Goal: Transaction & Acquisition: Purchase product/service

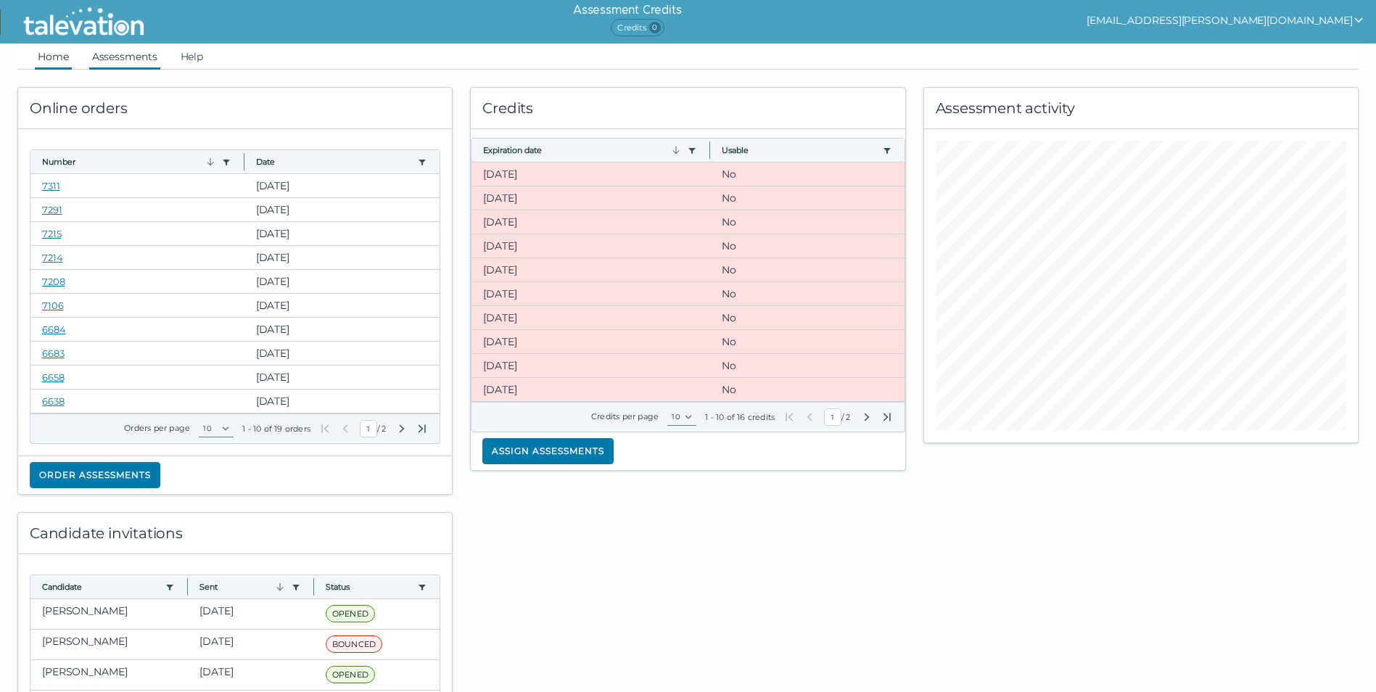
click at [113, 63] on link "Assessments" at bounding box center [124, 57] width 71 height 26
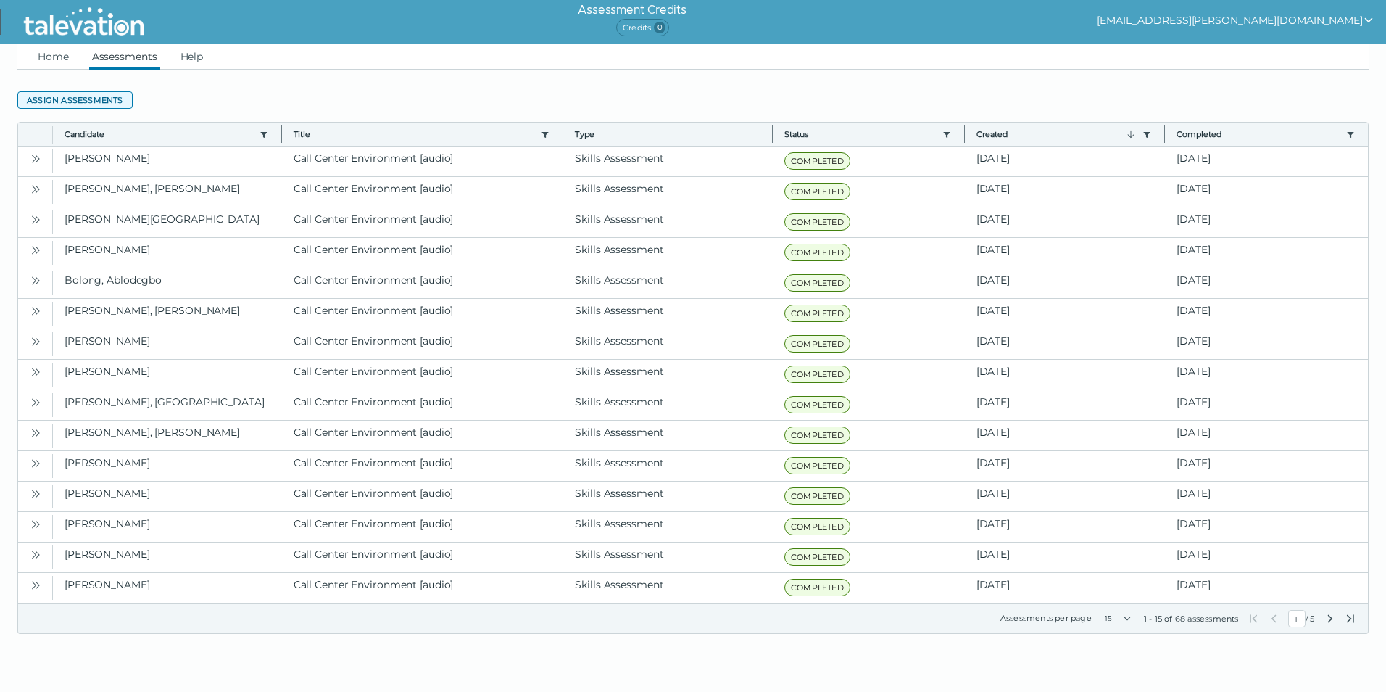
click at [96, 102] on button "Assign assessments" at bounding box center [74, 99] width 115 height 17
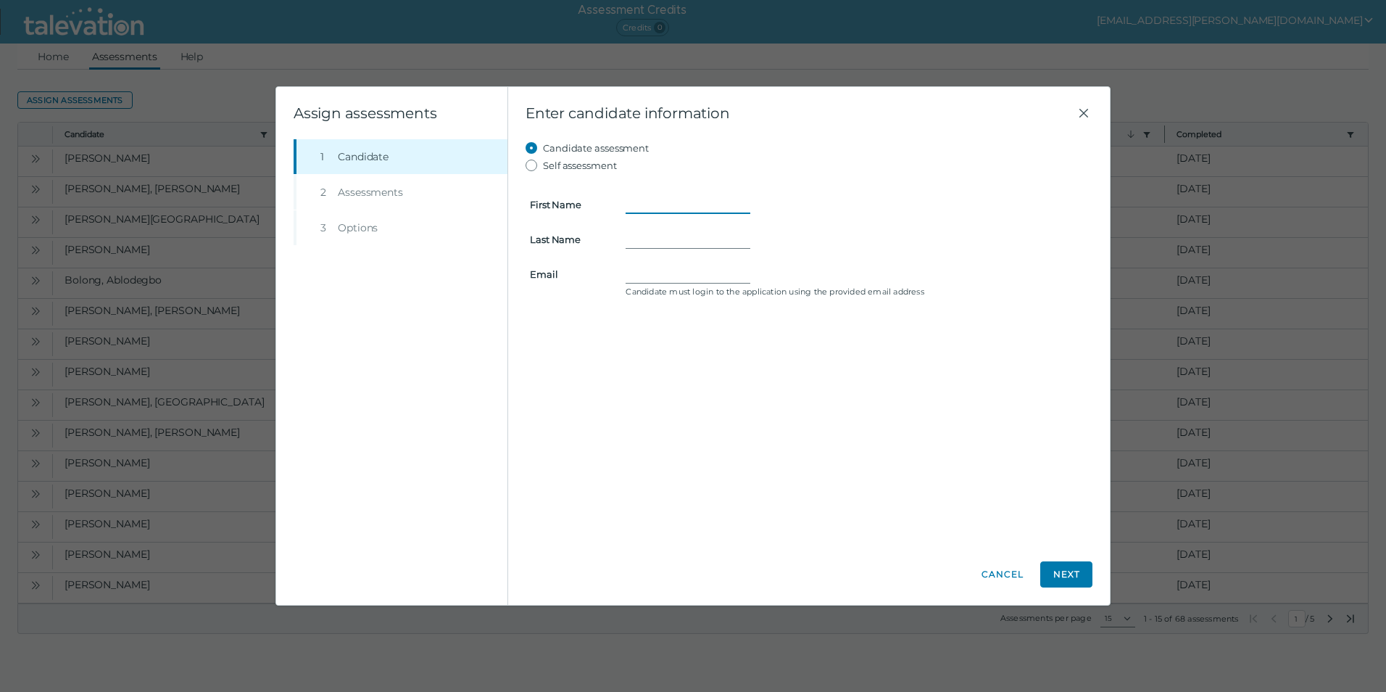
click at [648, 201] on input "First Name" at bounding box center [688, 204] width 125 height 17
type input "[PERSON_NAME]"
drag, startPoint x: 643, startPoint y: 273, endPoint x: 661, endPoint y: 253, distance: 26.7
click at [643, 271] on input "Email" at bounding box center [688, 273] width 125 height 17
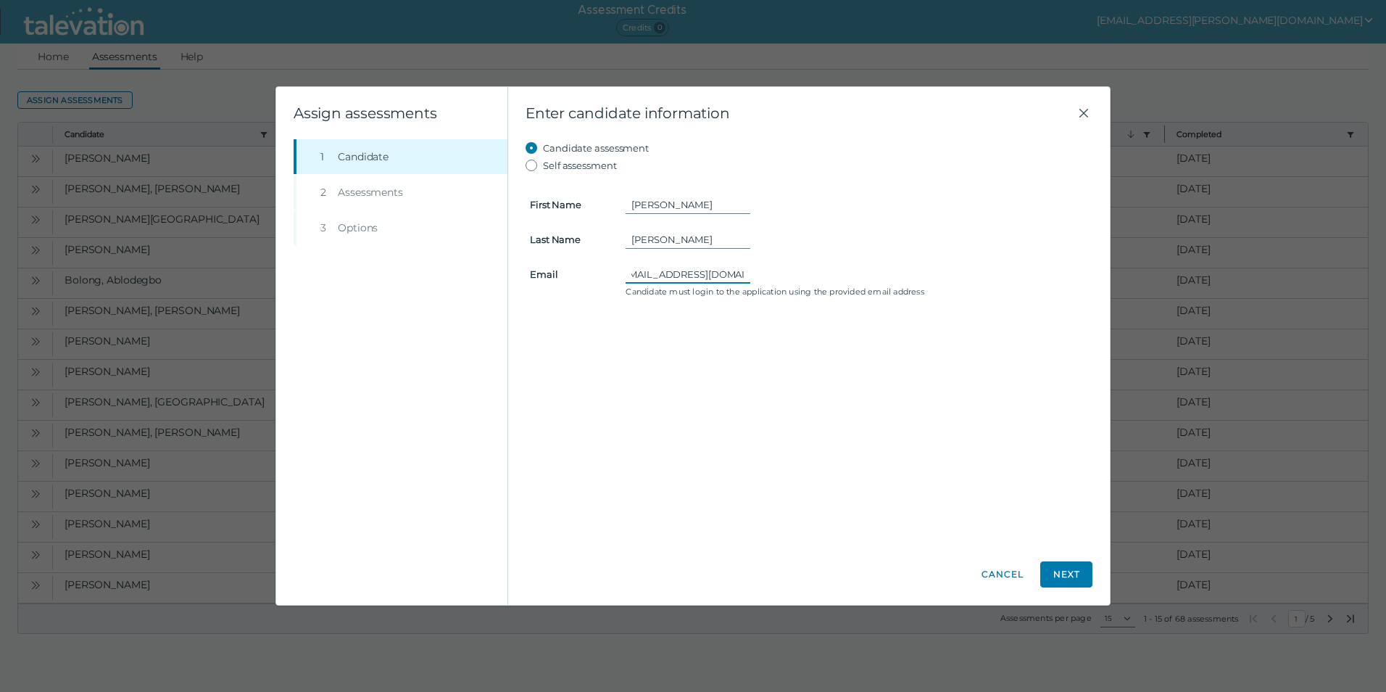
scroll to position [0, 28]
type input "[EMAIL_ADDRESS][DOMAIN_NAME]"
click at [1078, 571] on button "Next" at bounding box center [1067, 574] width 52 height 26
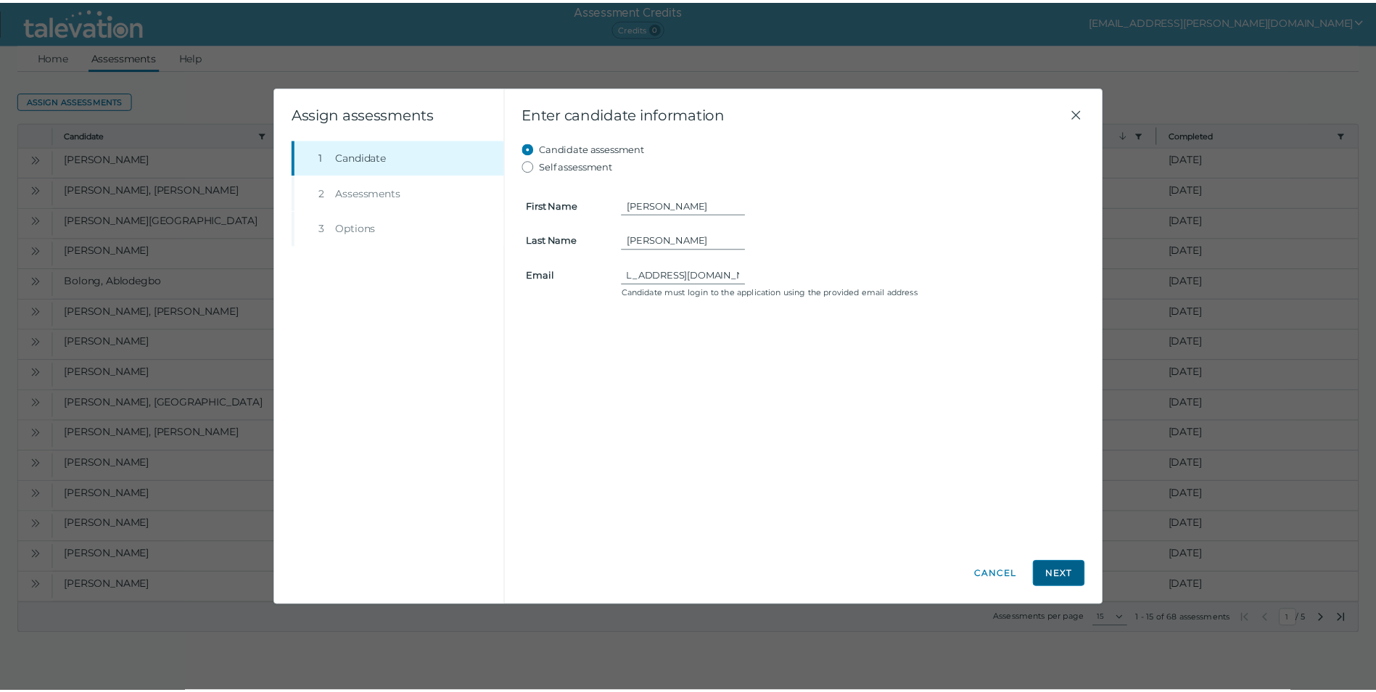
scroll to position [0, 0]
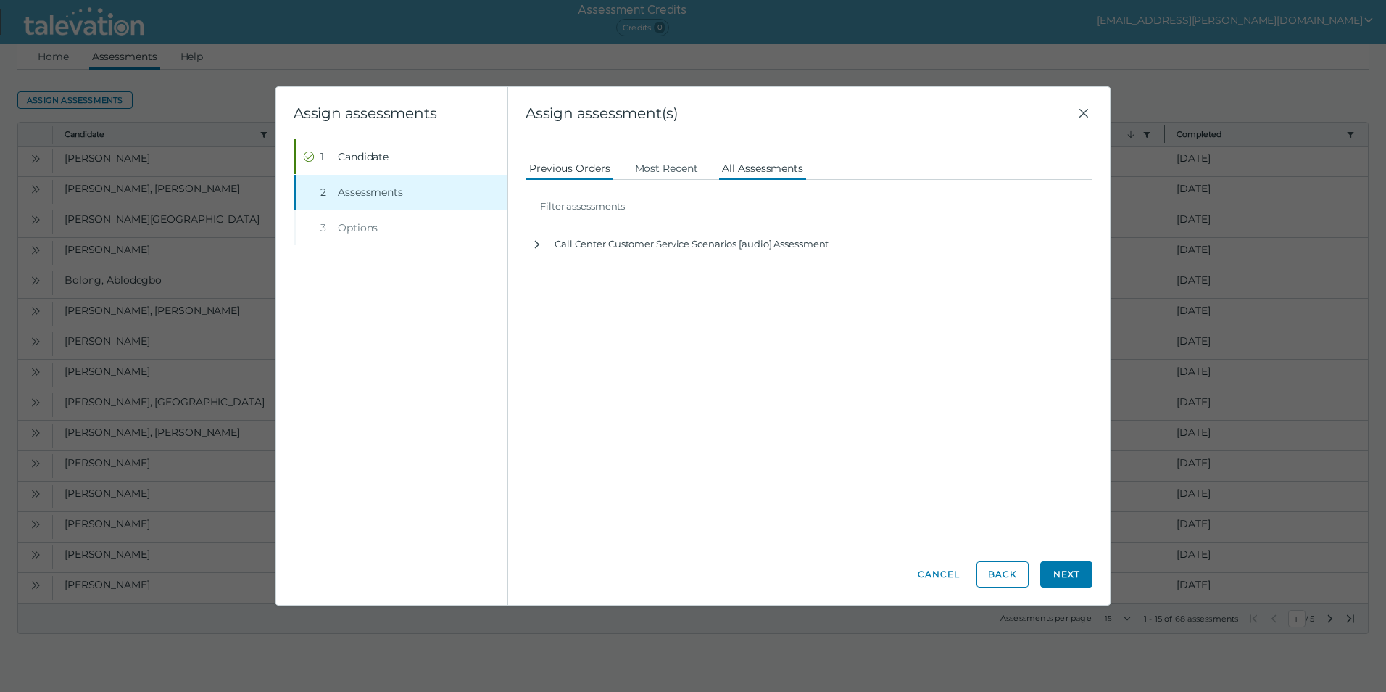
click at [739, 163] on button "All Assessments" at bounding box center [763, 167] width 88 height 26
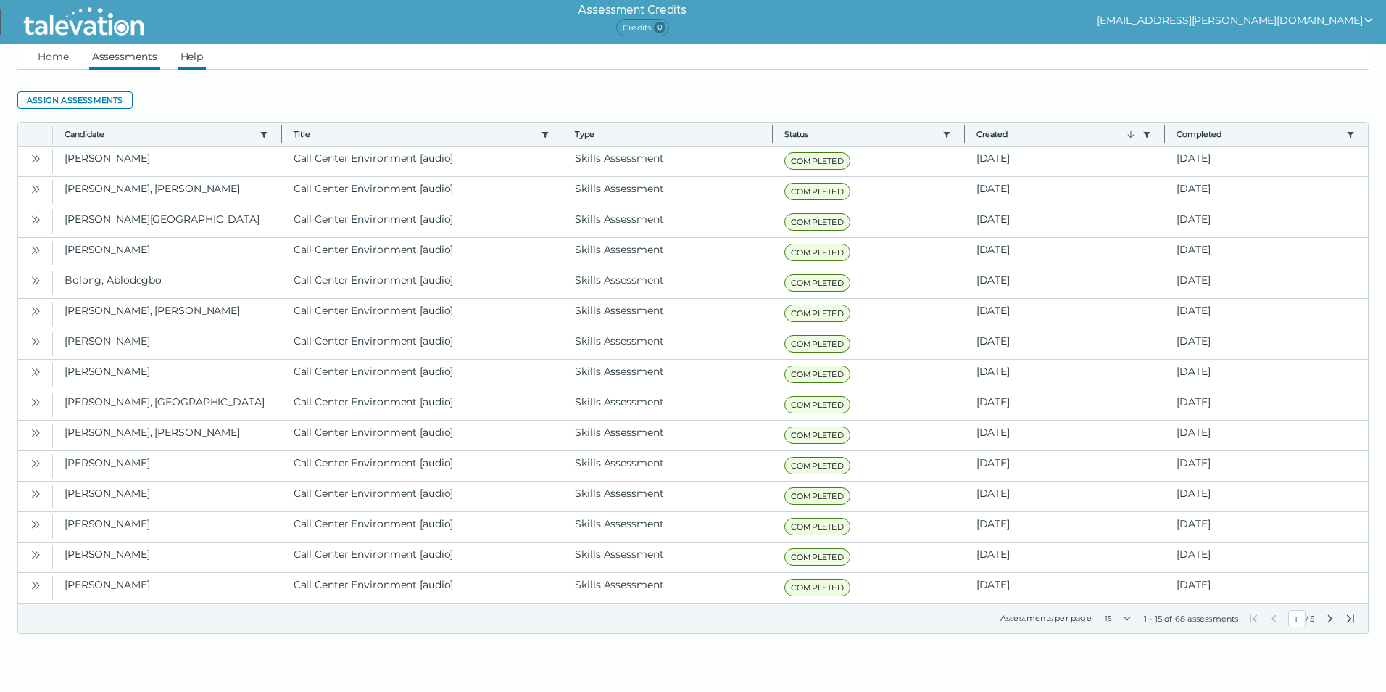
click at [181, 59] on link "Help" at bounding box center [192, 57] width 29 height 26
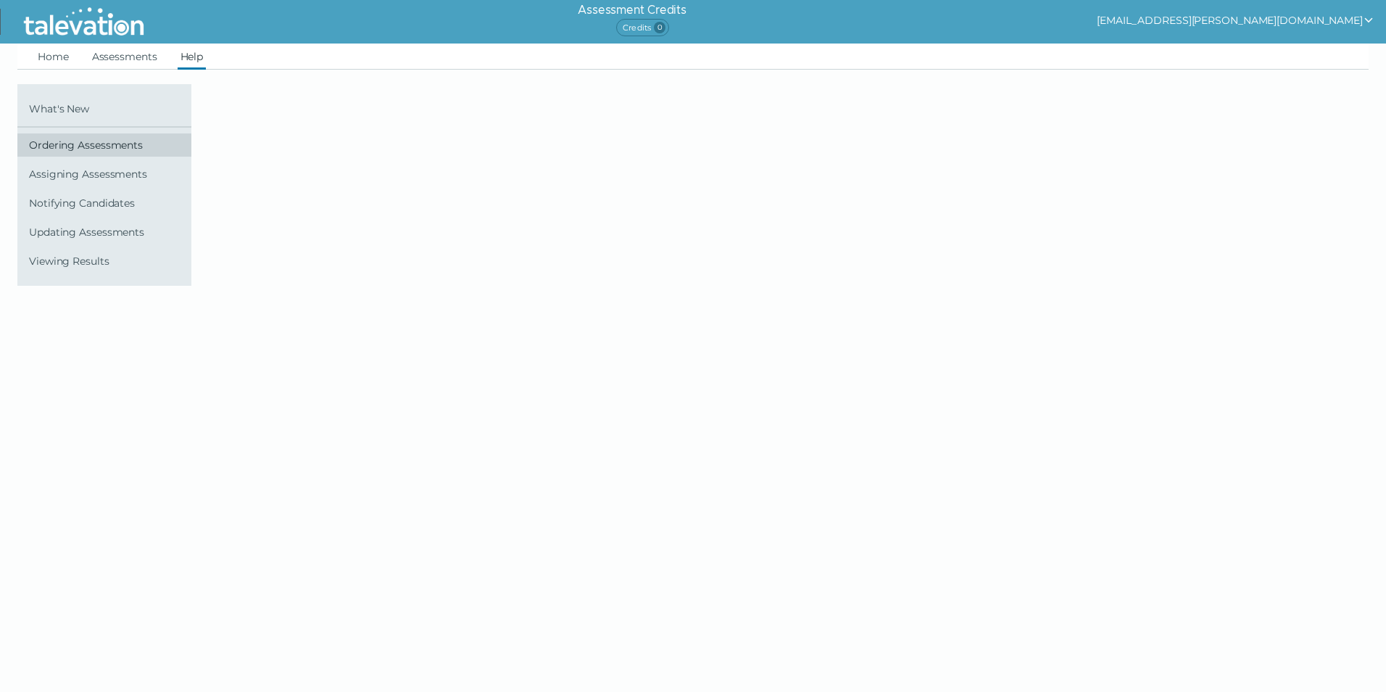
click at [121, 151] on link "Ordering Assessments" at bounding box center [104, 144] width 174 height 23
click at [115, 142] on span "Ordering Assessments" at bounding box center [107, 145] width 157 height 12
click at [102, 142] on span "Ordering Assessments" at bounding box center [107, 145] width 157 height 12
drag, startPoint x: 102, startPoint y: 142, endPoint x: 84, endPoint y: 149, distance: 18.6
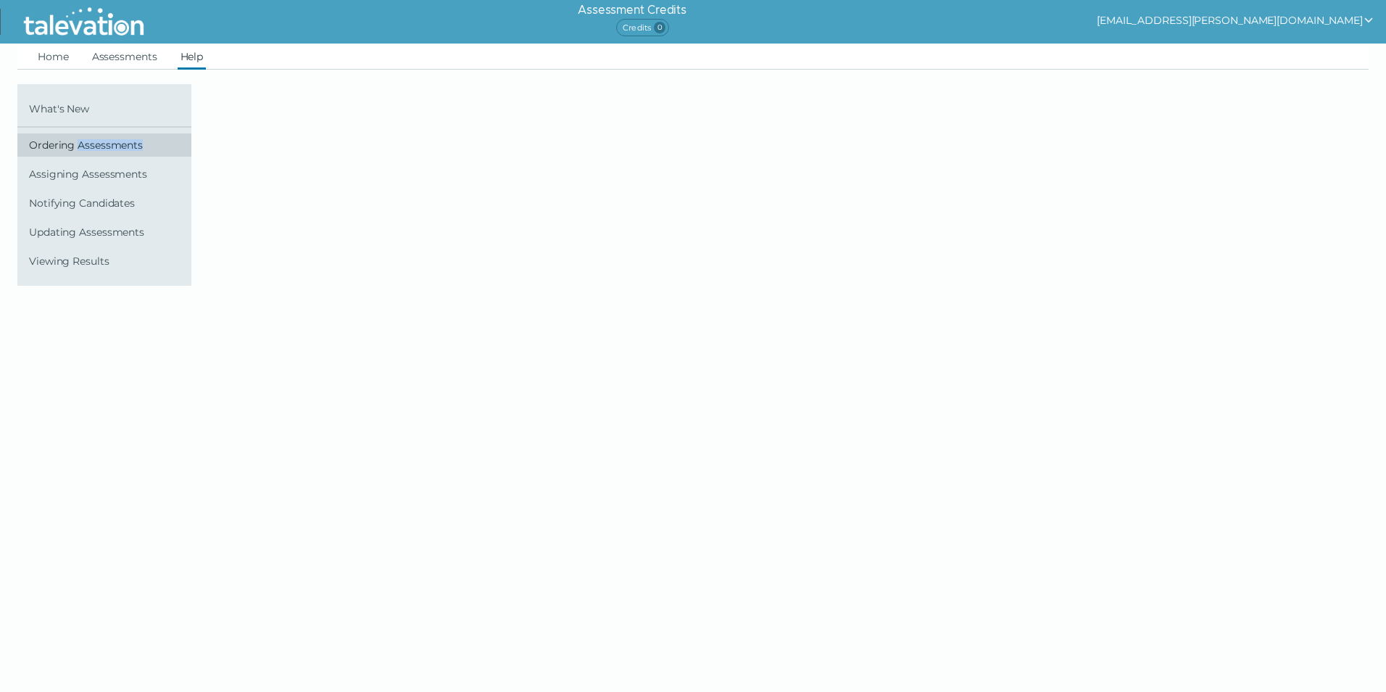
click at [84, 149] on span "Ordering Assessments" at bounding box center [107, 145] width 157 height 12
drag, startPoint x: 84, startPoint y: 149, endPoint x: 59, endPoint y: 51, distance: 100.2
click at [62, 49] on link "Home" at bounding box center [53, 57] width 37 height 26
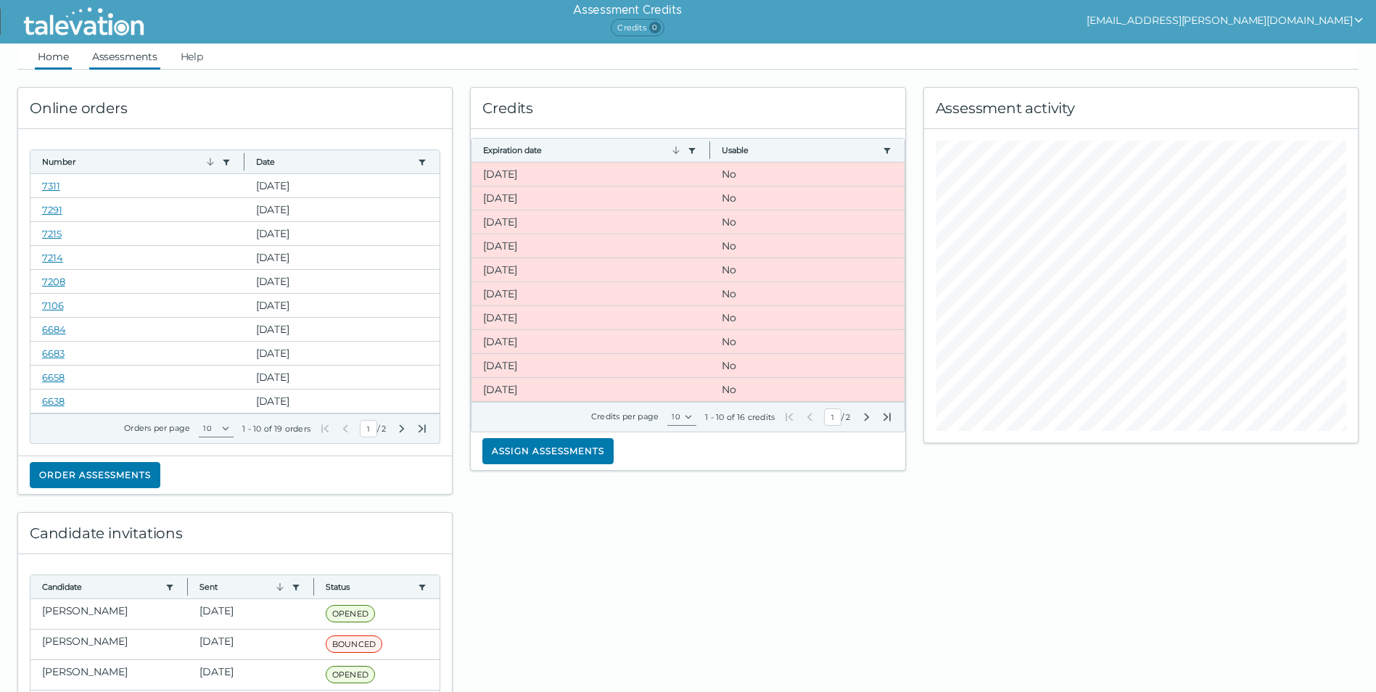
click at [141, 49] on link "Assessments" at bounding box center [124, 57] width 71 height 26
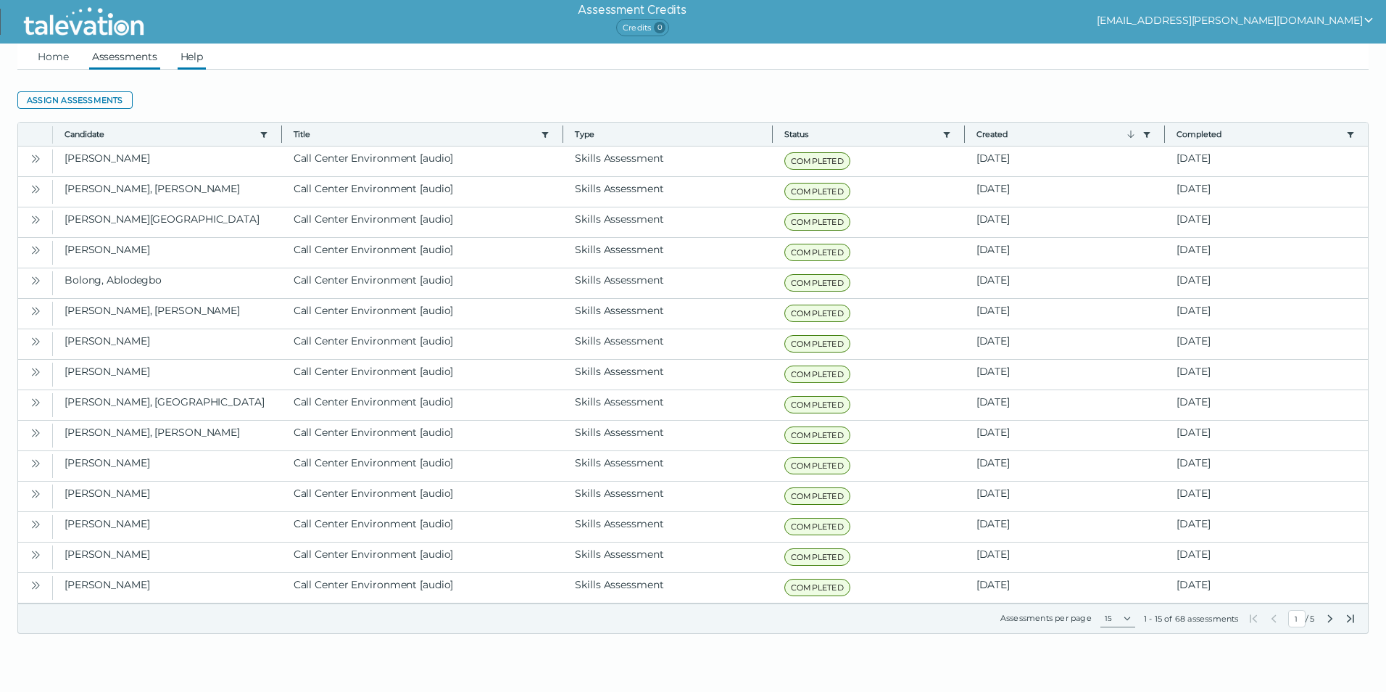
click at [182, 58] on link "Help" at bounding box center [192, 57] width 29 height 26
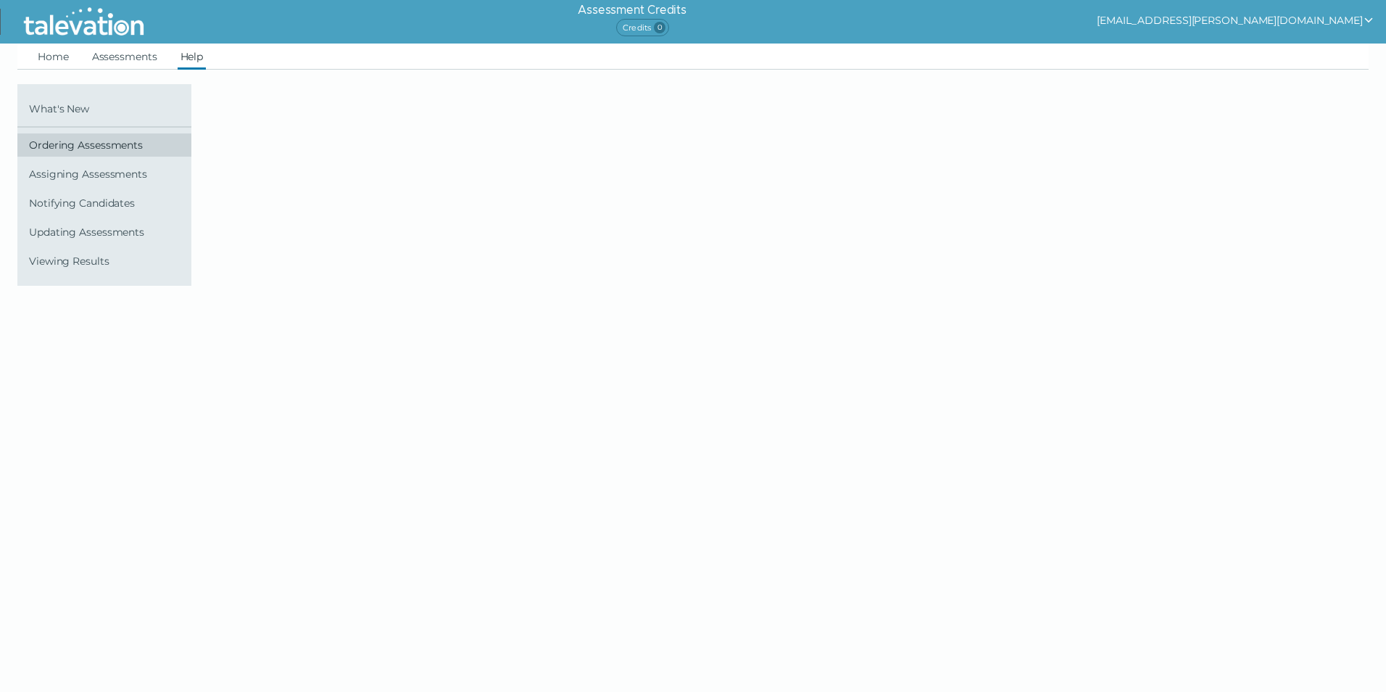
click at [84, 141] on span "Ordering Assessments" at bounding box center [107, 145] width 157 height 12
click at [57, 65] on link "Home" at bounding box center [53, 57] width 37 height 26
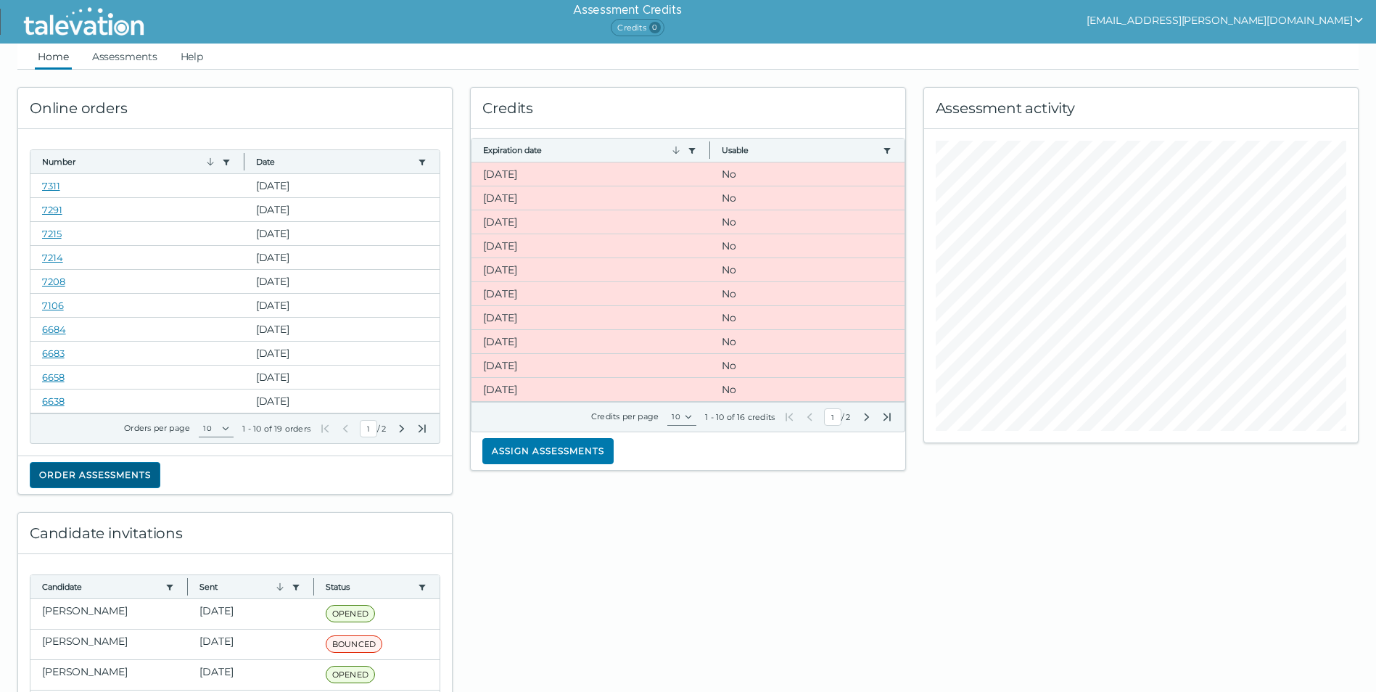
click at [133, 481] on button "Order assessments" at bounding box center [95, 475] width 131 height 26
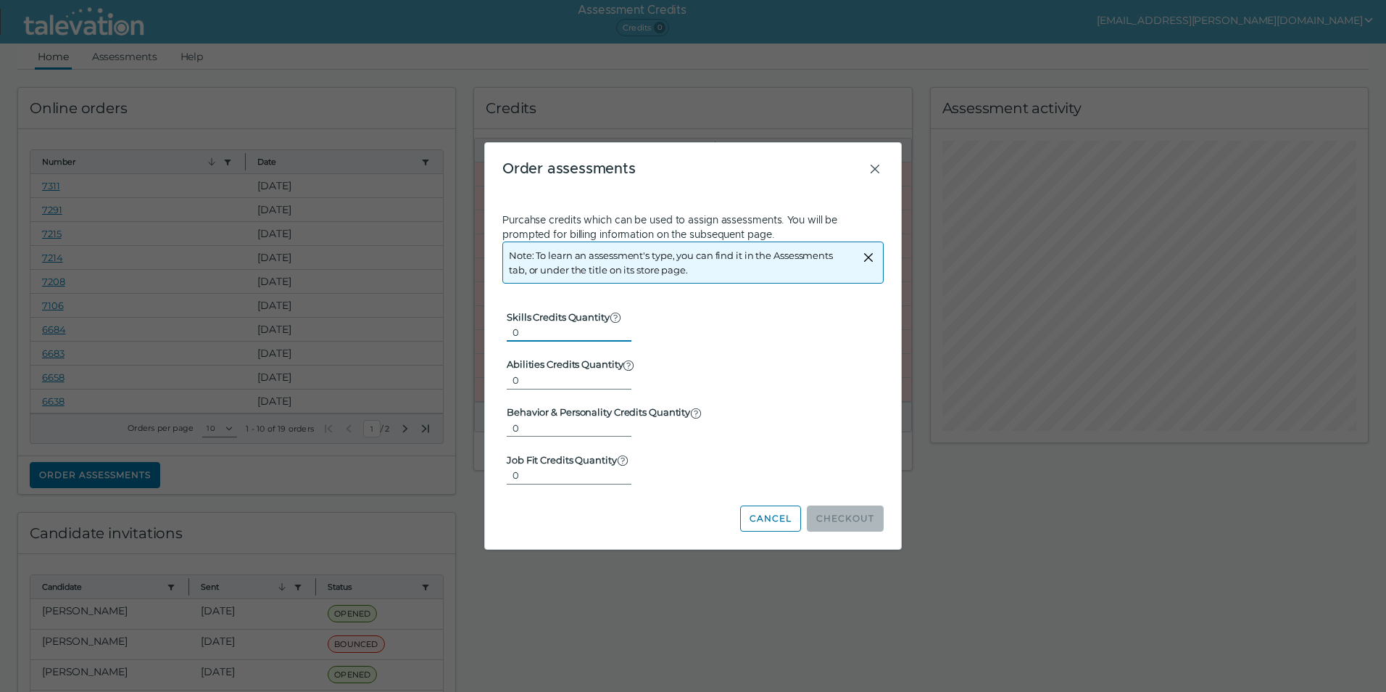
click at [574, 325] on input "0" at bounding box center [569, 331] width 125 height 17
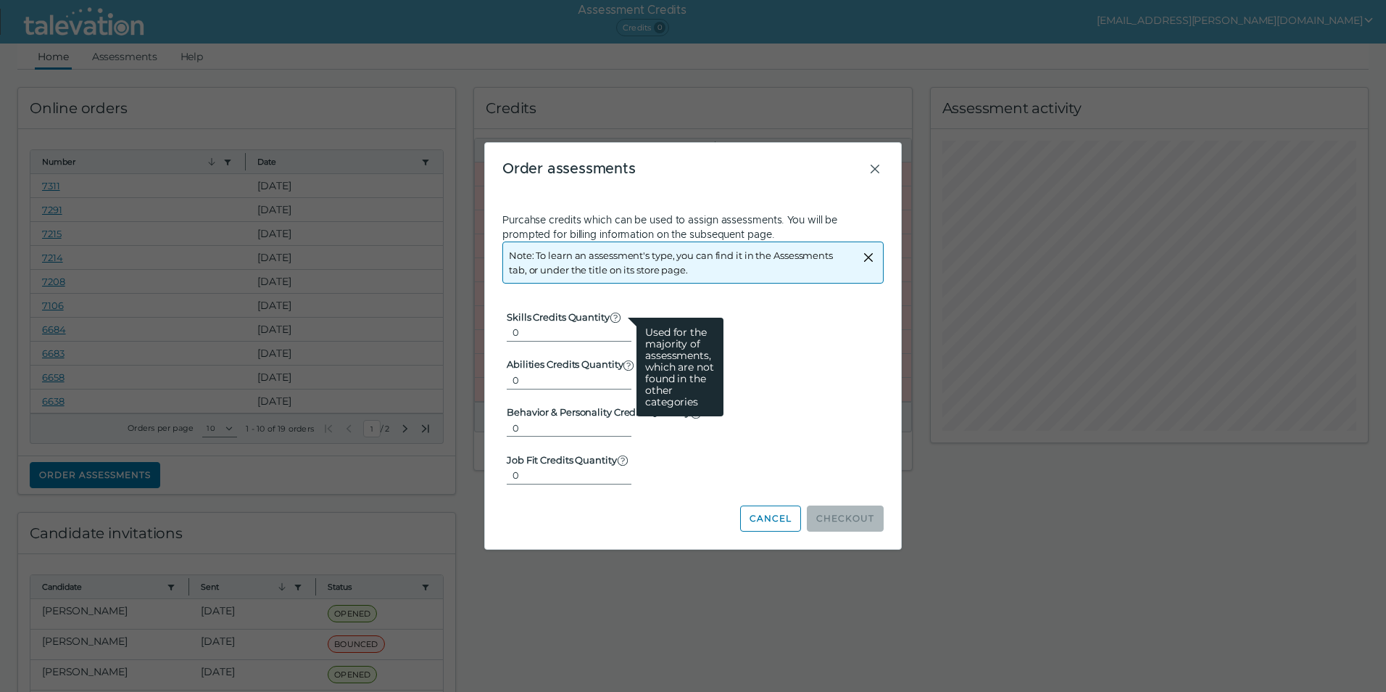
click at [616, 321] on icon at bounding box center [616, 318] width 12 height 12
click at [616, 323] on input "0" at bounding box center [569, 331] width 125 height 17
click at [616, 317] on icon at bounding box center [616, 318] width 12 height 12
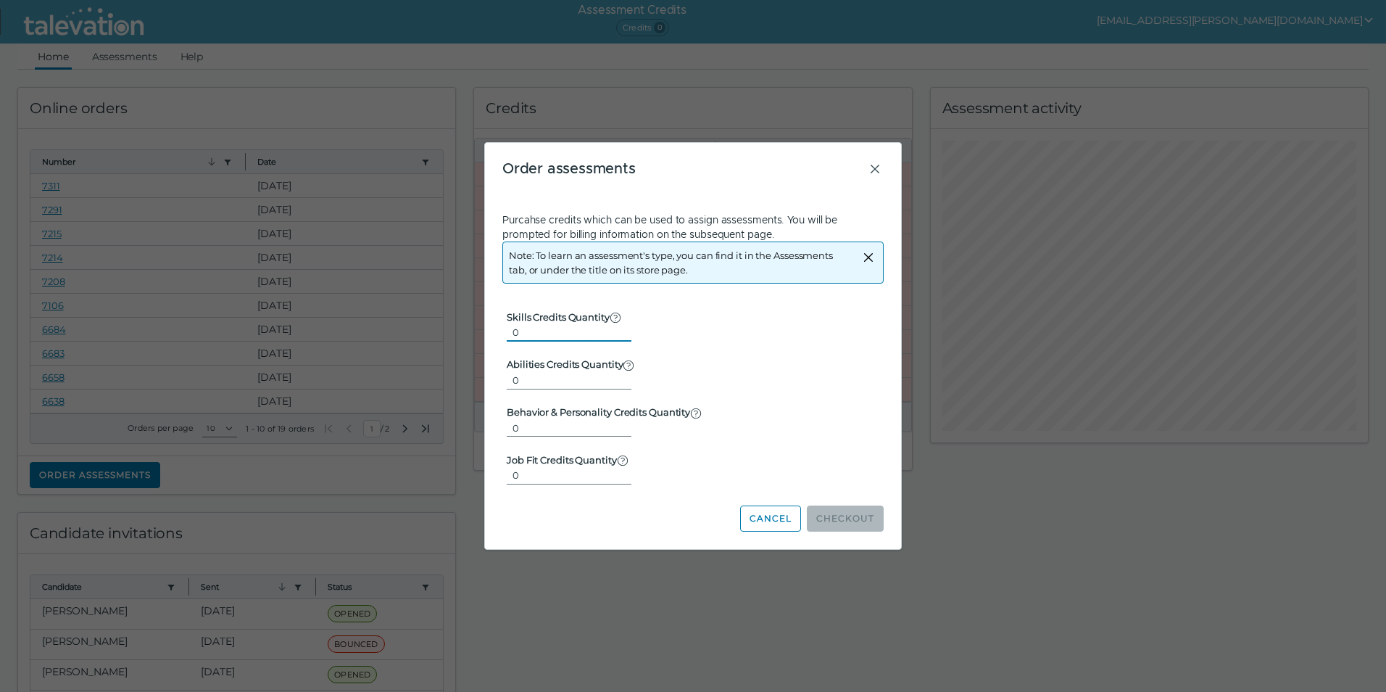
click at [616, 323] on input "0" at bounding box center [569, 331] width 125 height 17
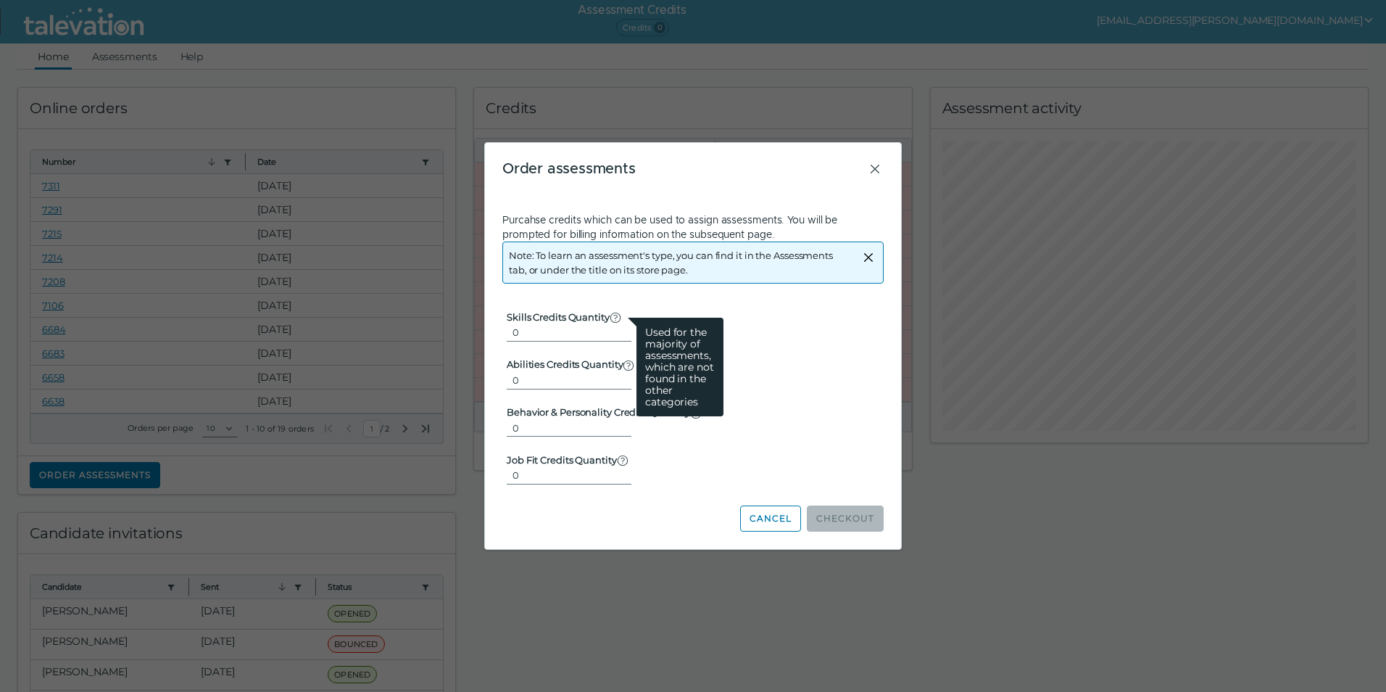
click at [616, 317] on icon at bounding box center [616, 318] width 12 height 12
click at [616, 323] on input "0" at bounding box center [569, 331] width 125 height 17
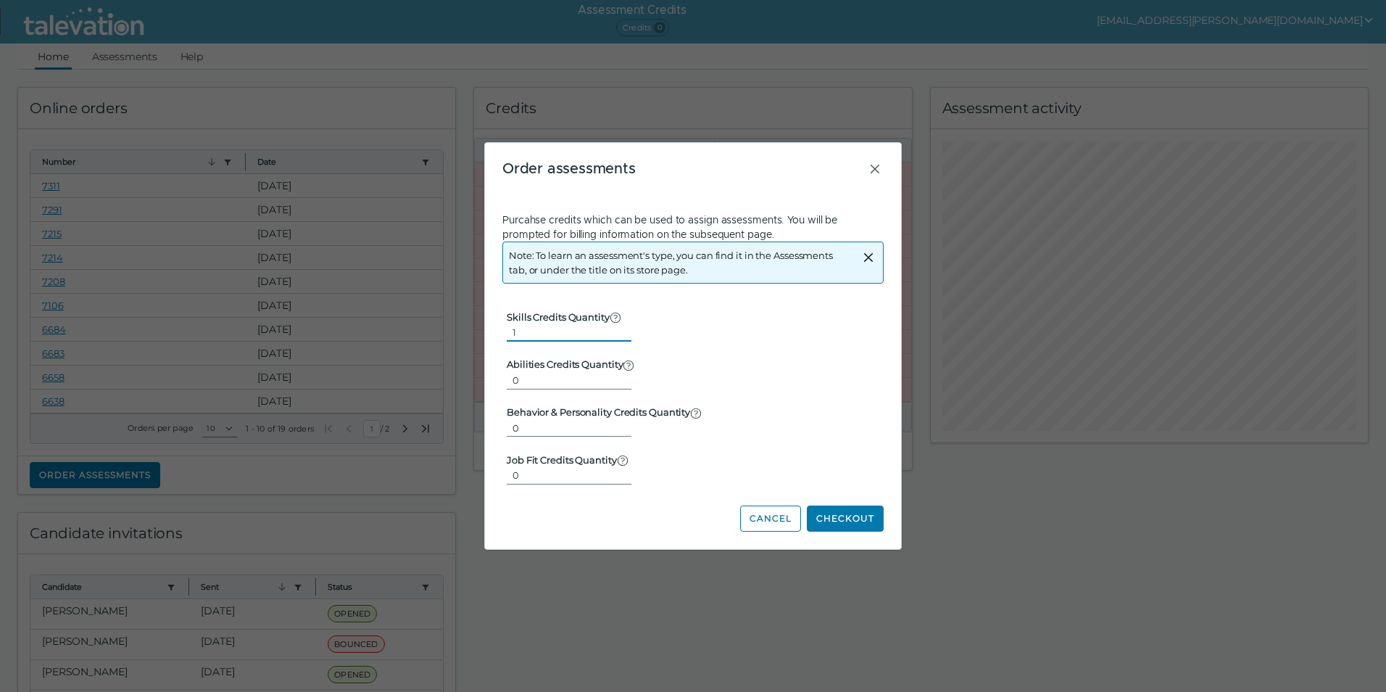
click at [613, 329] on input "1" at bounding box center [569, 331] width 125 height 17
type input "2"
click at [613, 329] on input "2" at bounding box center [569, 331] width 125 height 17
click at [860, 518] on button "Checkout" at bounding box center [845, 518] width 77 height 26
